Goal: Book appointment/travel/reservation

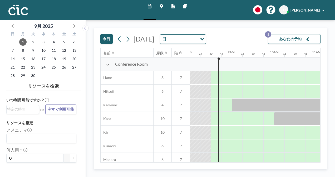
scroll to position [0, 347]
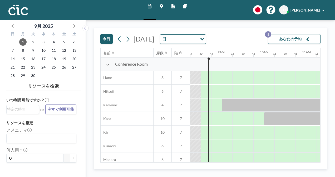
click at [108, 37] on button "今日" at bounding box center [106, 39] width 12 height 10
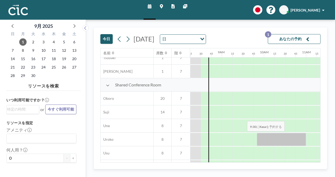
scroll to position [389, 347]
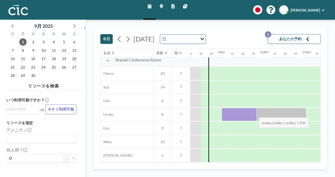
drag, startPoint x: 224, startPoint y: 117, endPoint x: 254, endPoint y: 114, distance: 30.4
click at [254, 114] on div at bounding box center [239, 114] width 35 height 13
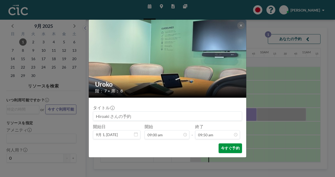
click at [227, 148] on button "今すぐ予約" at bounding box center [229, 149] width 23 height 10
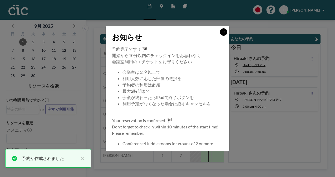
click at [224, 32] on icon at bounding box center [223, 32] width 3 height 3
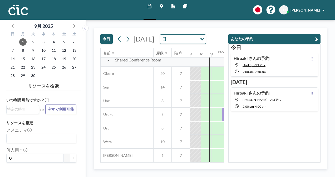
click at [275, 36] on button "あなたの予約" at bounding box center [274, 39] width 92 height 10
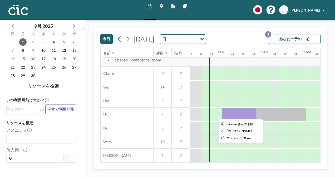
click at [243, 115] on div at bounding box center [239, 114] width 35 height 13
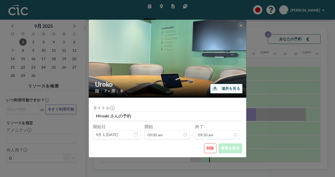
click at [211, 148] on button "削除" at bounding box center [210, 149] width 12 height 10
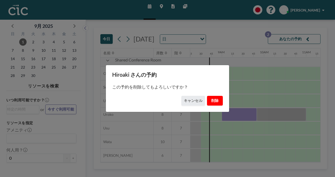
click at [216, 99] on button "削除" at bounding box center [215, 101] width 16 height 10
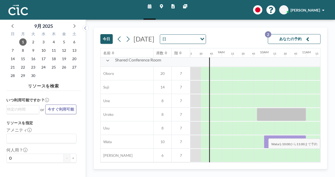
drag, startPoint x: 267, startPoint y: 138, endPoint x: 296, endPoint y: 135, distance: 29.2
click at [296, 136] on div at bounding box center [285, 142] width 42 height 13
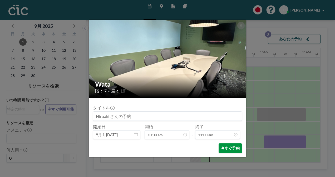
click at [230, 148] on button "今すぐ予約" at bounding box center [229, 149] width 23 height 10
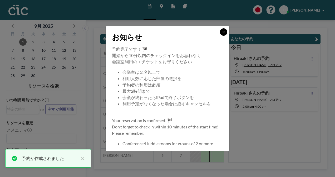
click at [224, 33] on icon at bounding box center [223, 32] width 3 height 3
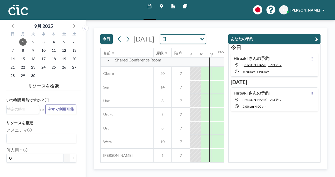
click at [261, 40] on button "あなたの予約" at bounding box center [274, 39] width 92 height 10
